Goal: Find specific page/section: Find specific page/section

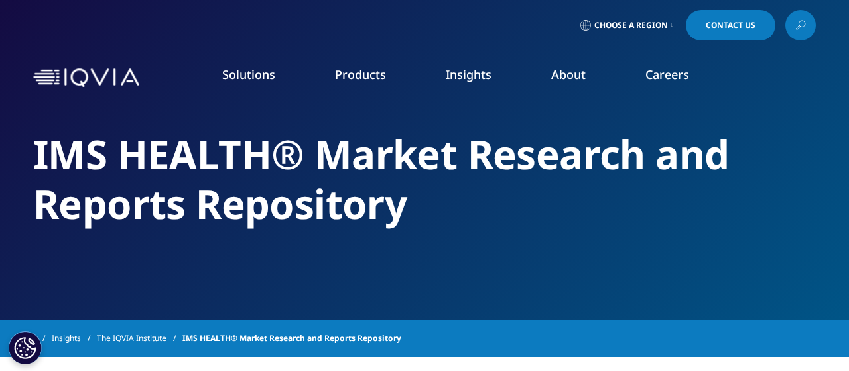
click at [666, 23] on link "Choose a Region" at bounding box center [626, 25] width 98 height 30
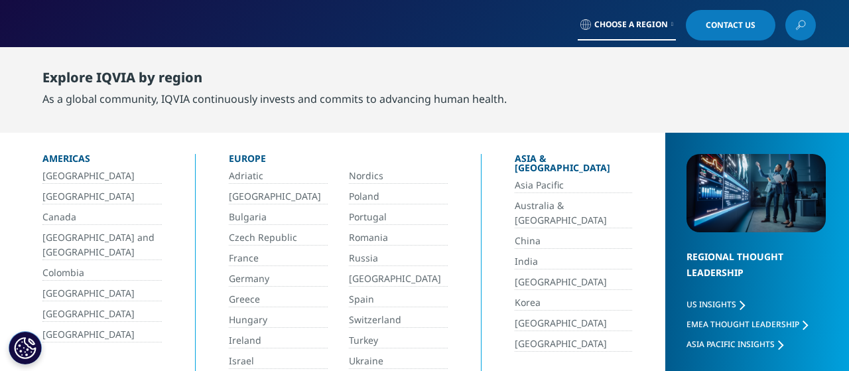
click at [556, 26] on div "Choose a Region Contact Us" at bounding box center [424, 25] width 782 height 30
click at [804, 23] on icon at bounding box center [800, 25] width 11 height 17
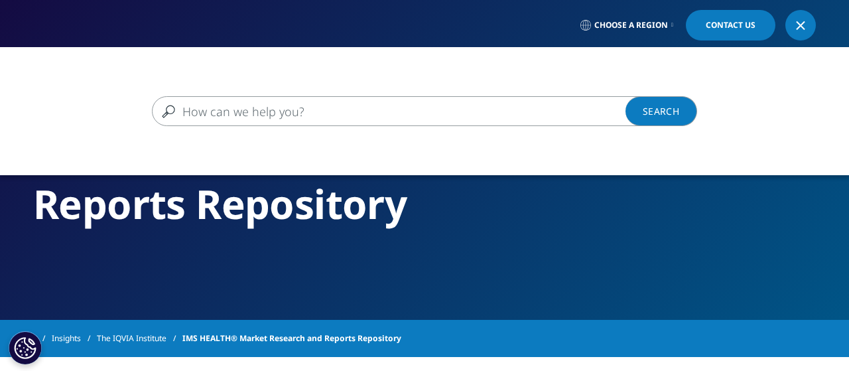
click at [390, 112] on input "Search" at bounding box center [405, 111] width 506 height 30
type input "[GEOGRAPHIC_DATA]"
click at [664, 115] on link "Search Loading" at bounding box center [661, 111] width 72 height 30
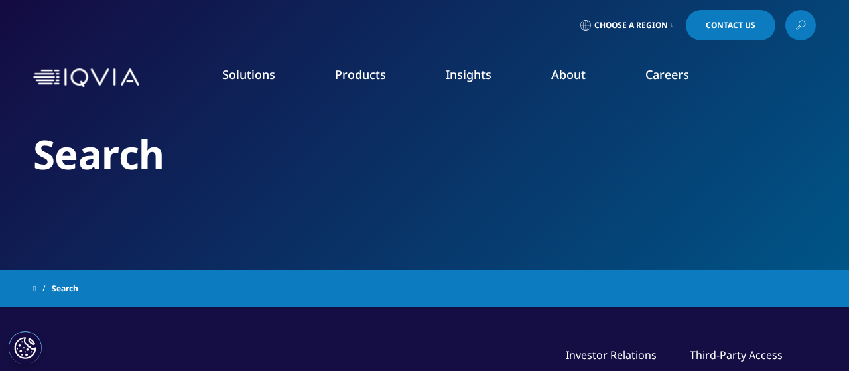
type input "[GEOGRAPHIC_DATA]"
